Goal: Check status: Check status

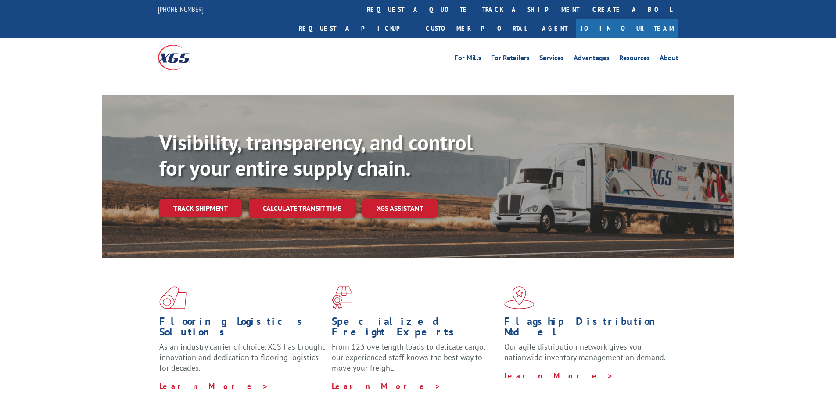
click at [203, 199] on link "Track shipment" at bounding box center [200, 208] width 82 height 18
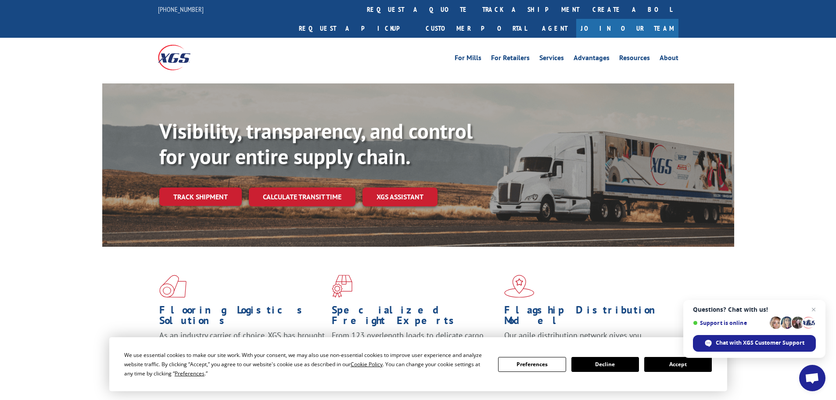
click at [212, 187] on link "Track shipment" at bounding box center [200, 196] width 82 height 18
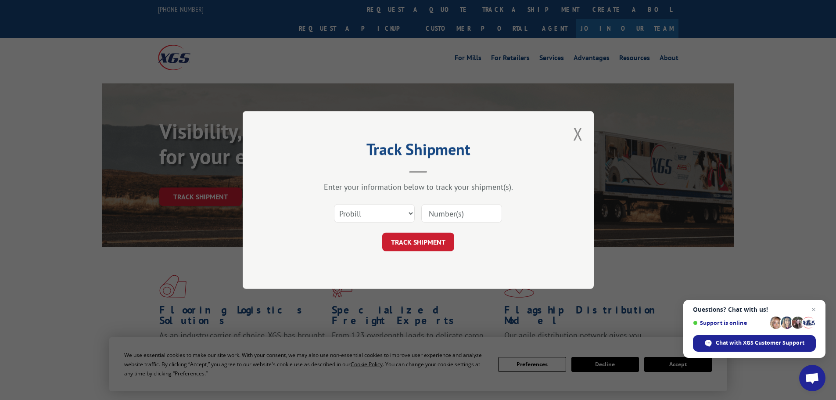
click at [425, 212] on input at bounding box center [461, 213] width 81 height 18
paste input "527110967"
type input "527110967"
click at [432, 240] on button "TRACK SHIPMENT" at bounding box center [418, 242] width 72 height 18
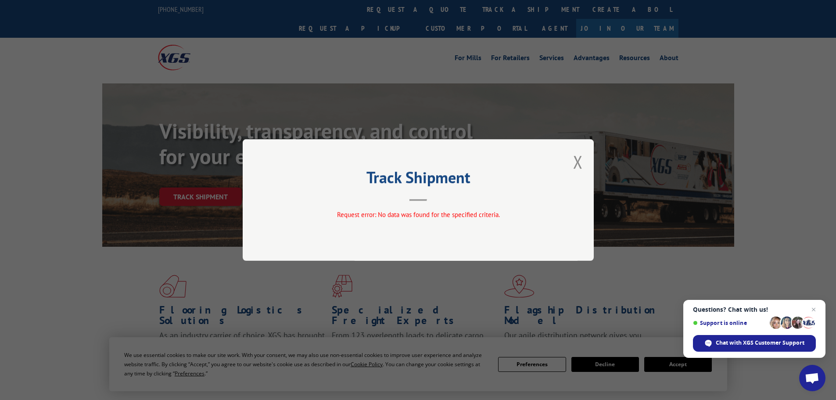
drag, startPoint x: 462, startPoint y: 186, endPoint x: 546, endPoint y: 169, distance: 85.9
click at [470, 186] on h2 "Track Shipment" at bounding box center [417, 179] width 263 height 17
click at [570, 157] on div "Track Shipment Request error: No data was found for the specified criteria." at bounding box center [418, 200] width 351 height 122
click at [574, 160] on button "Close modal" at bounding box center [578, 161] width 10 height 23
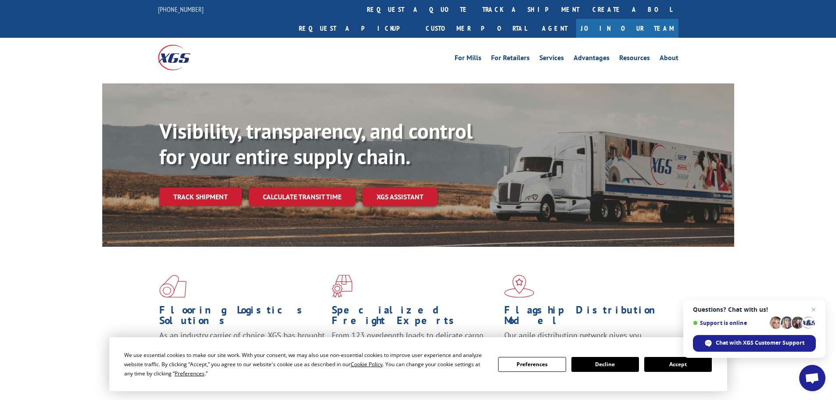
click at [204, 187] on link "Track shipment" at bounding box center [200, 196] width 82 height 18
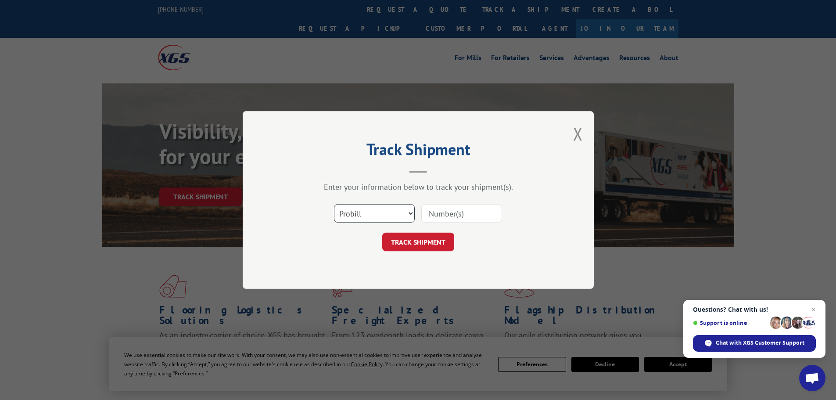
click at [369, 217] on select "Select category... Probill BOL PO" at bounding box center [374, 213] width 81 height 18
select select "bol"
click at [334, 204] on select "Select category... Probill BOL PO" at bounding box center [374, 213] width 81 height 18
click at [454, 213] on input at bounding box center [461, 213] width 81 height 18
paste input "527110967"
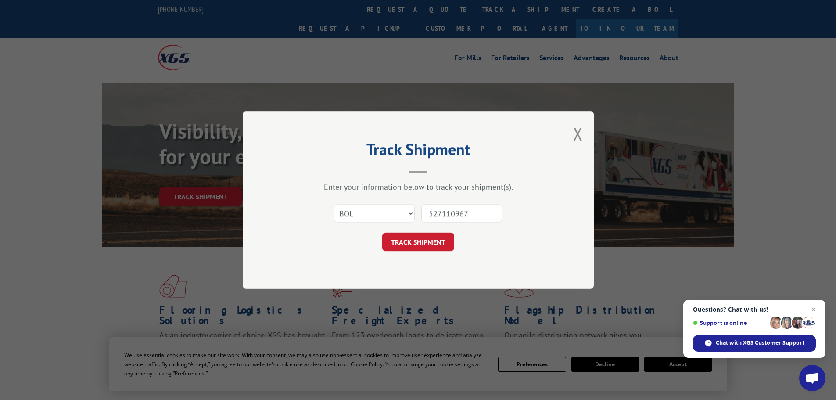
type input "527110967"
click at [417, 241] on button "TRACK SHIPMENT" at bounding box center [418, 242] width 72 height 18
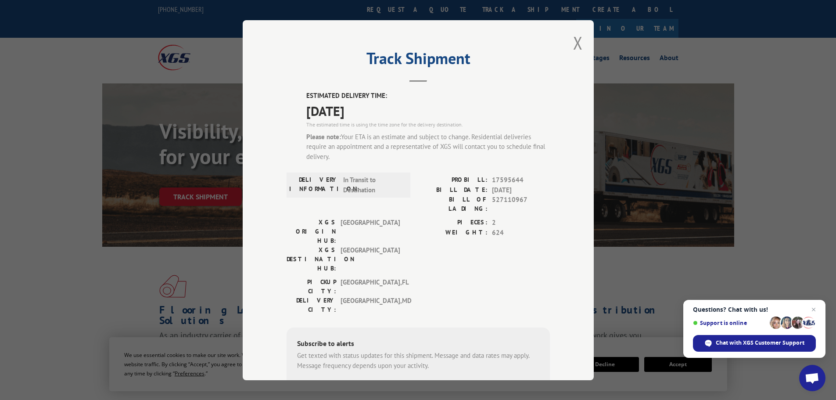
click at [504, 177] on span "17595644" at bounding box center [521, 180] width 58 height 10
copy span "17595644"
click at [573, 43] on button "Close modal" at bounding box center [578, 42] width 10 height 23
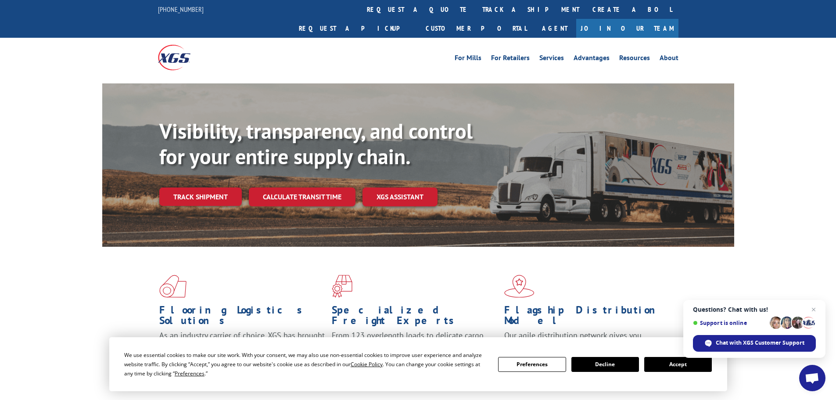
click at [213, 187] on link "Track shipment" at bounding box center [200, 196] width 82 height 18
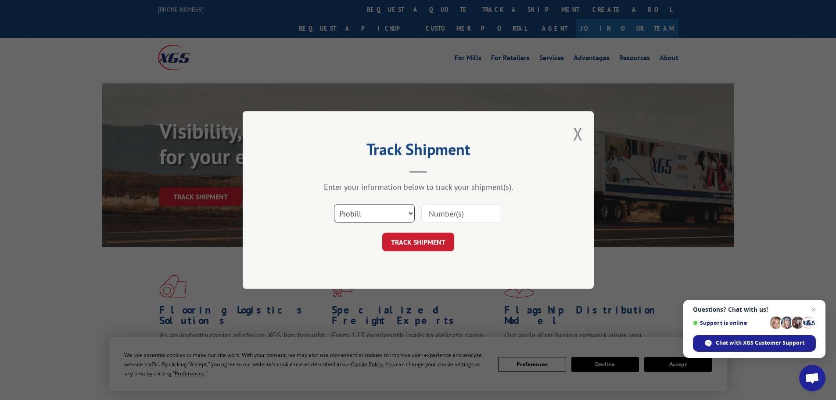
click at [354, 209] on select "Select category... Probill BOL PO" at bounding box center [374, 213] width 81 height 18
drag, startPoint x: 358, startPoint y: 210, endPoint x: 408, endPoint y: 213, distance: 50.6
click at [359, 210] on select "Select category... Probill BOL PO" at bounding box center [374, 213] width 81 height 18
click at [459, 219] on input at bounding box center [461, 213] width 81 height 18
paste input "17595644"
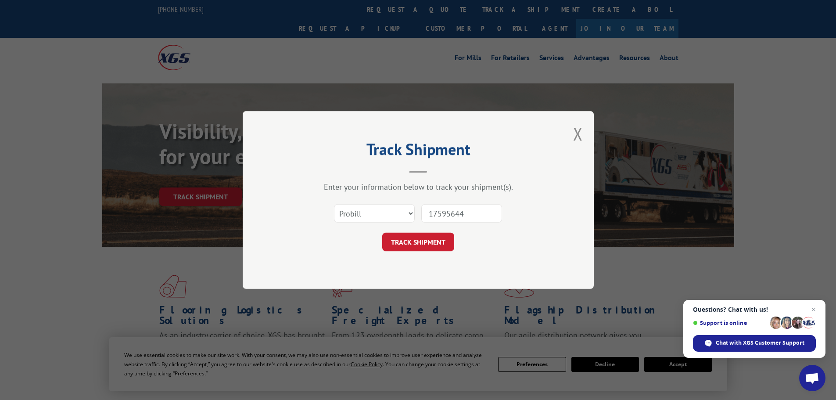
type input "17595644"
click at [427, 242] on button "TRACK SHIPMENT" at bounding box center [418, 242] width 72 height 18
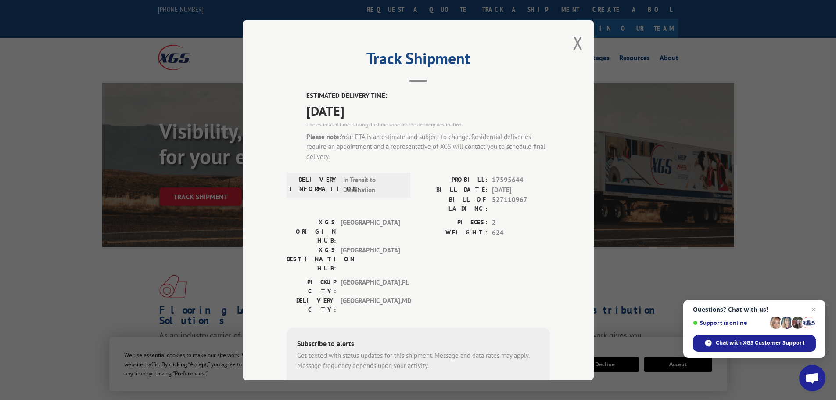
click at [573, 42] on button "Close modal" at bounding box center [578, 42] width 10 height 23
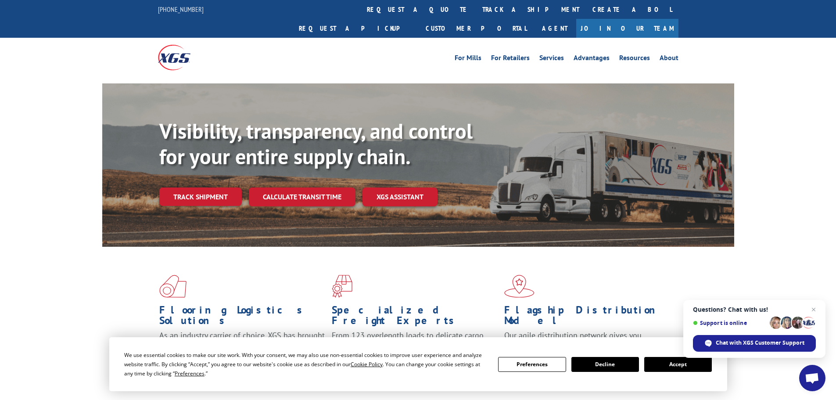
click at [203, 187] on link "Track shipment" at bounding box center [200, 196] width 82 height 18
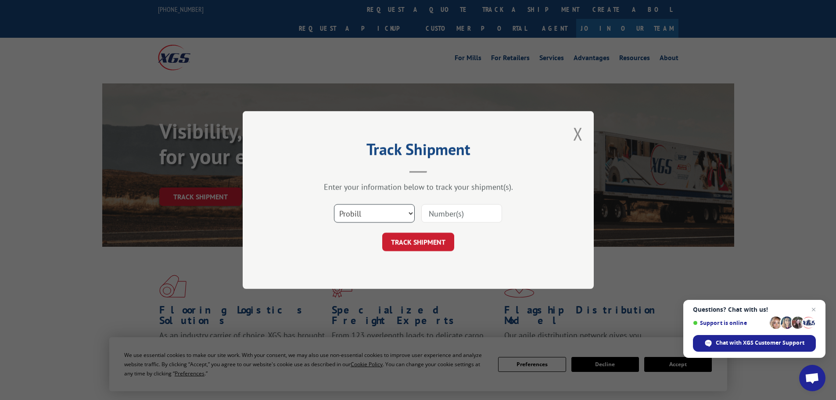
click at [390, 213] on select "Select category... Probill BOL PO" at bounding box center [374, 213] width 81 height 18
click at [378, 208] on select "Select category... Probill BOL PO" at bounding box center [374, 213] width 81 height 18
select select "bol"
click at [334, 204] on select "Select category... Probill BOL PO" at bounding box center [374, 213] width 81 height 18
click at [473, 208] on input at bounding box center [461, 213] width 81 height 18
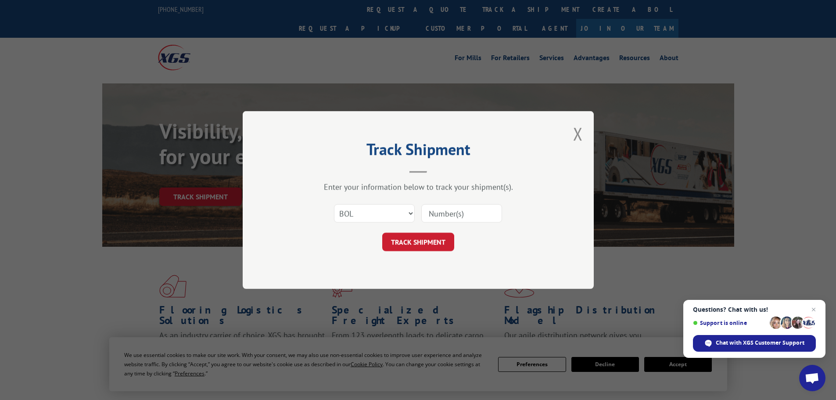
paste input "527110967"
type input "527110967"
click at [431, 240] on button "TRACK SHIPMENT" at bounding box center [418, 242] width 72 height 18
